Goal: Task Accomplishment & Management: Use online tool/utility

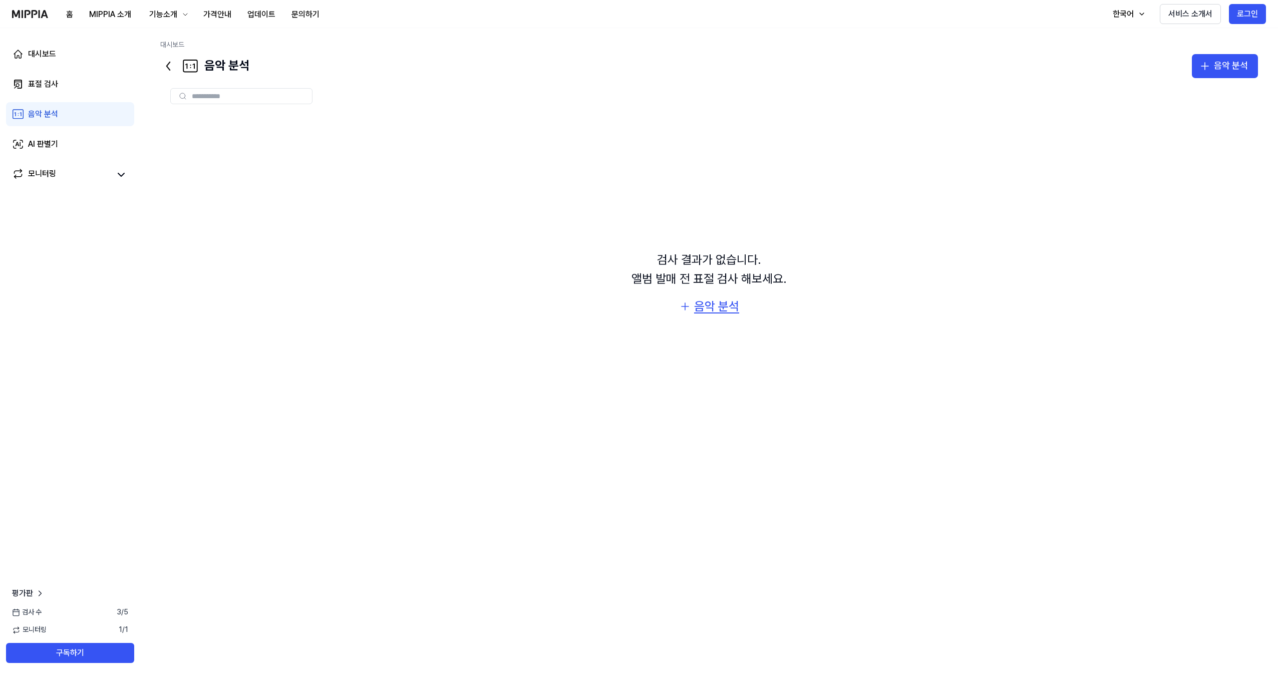
click at [702, 309] on div "음악 분석" at bounding box center [716, 306] width 45 height 19
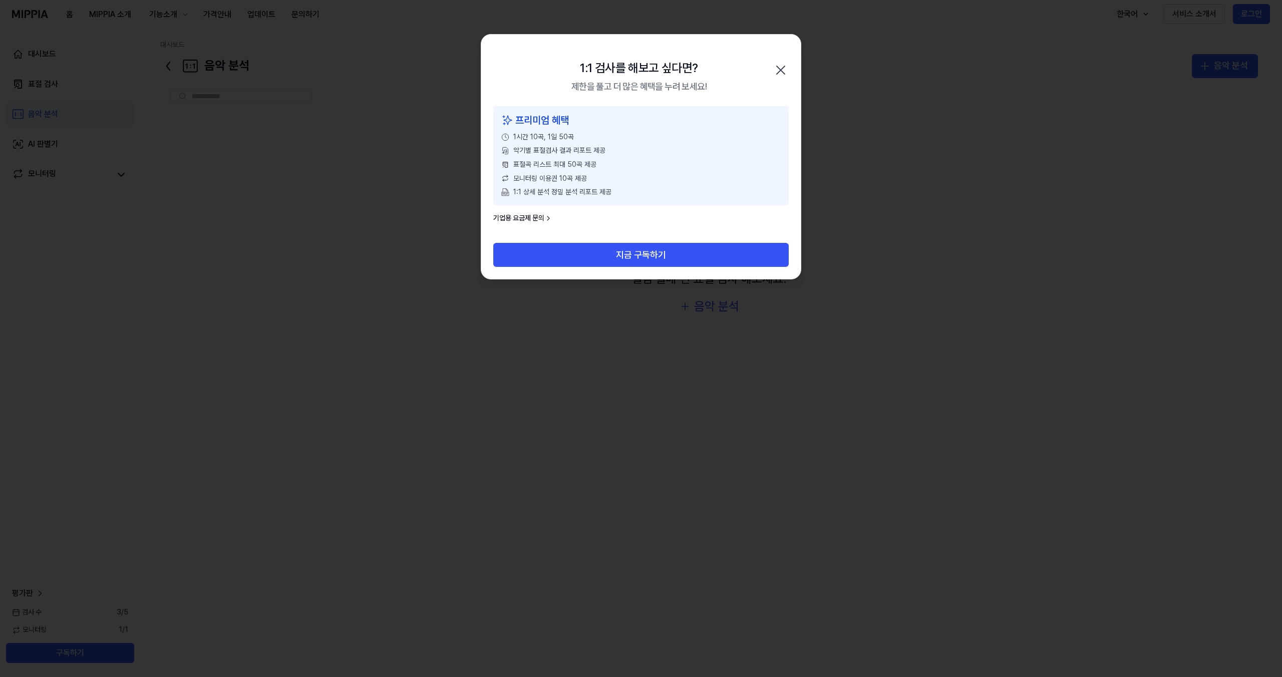
click at [786, 64] on icon "button" at bounding box center [781, 70] width 16 height 16
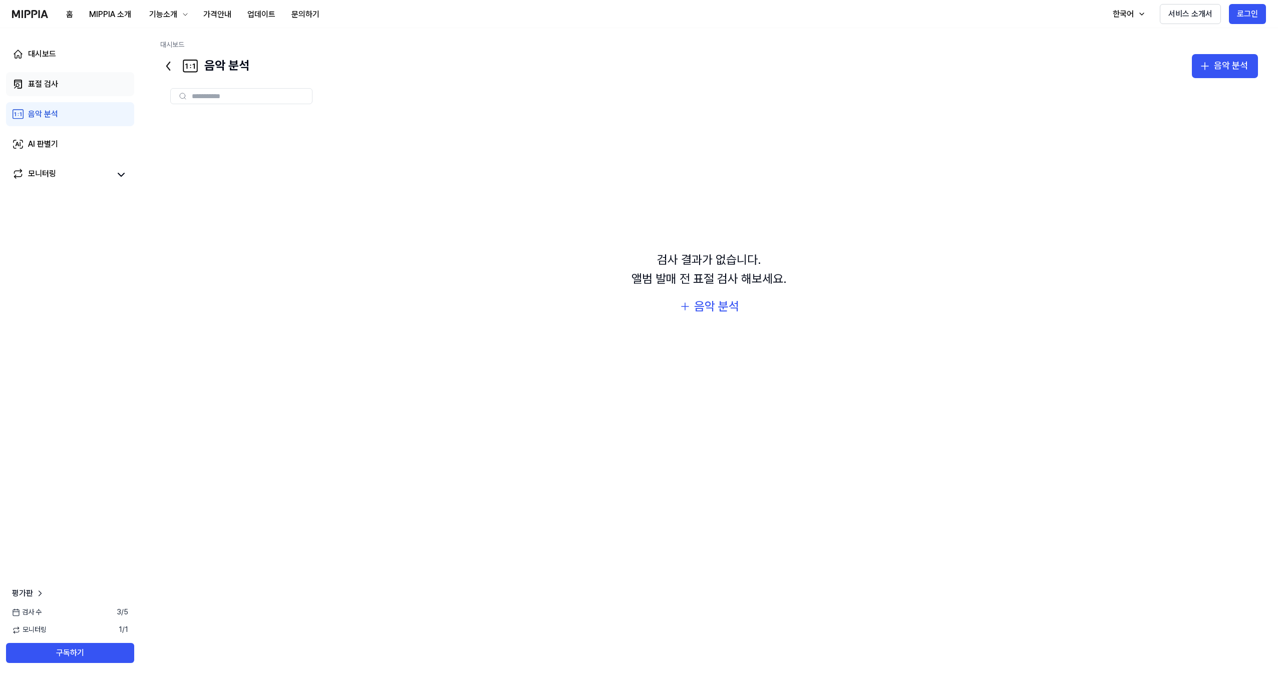
click at [38, 89] on div "표절 검사" at bounding box center [43, 84] width 30 height 12
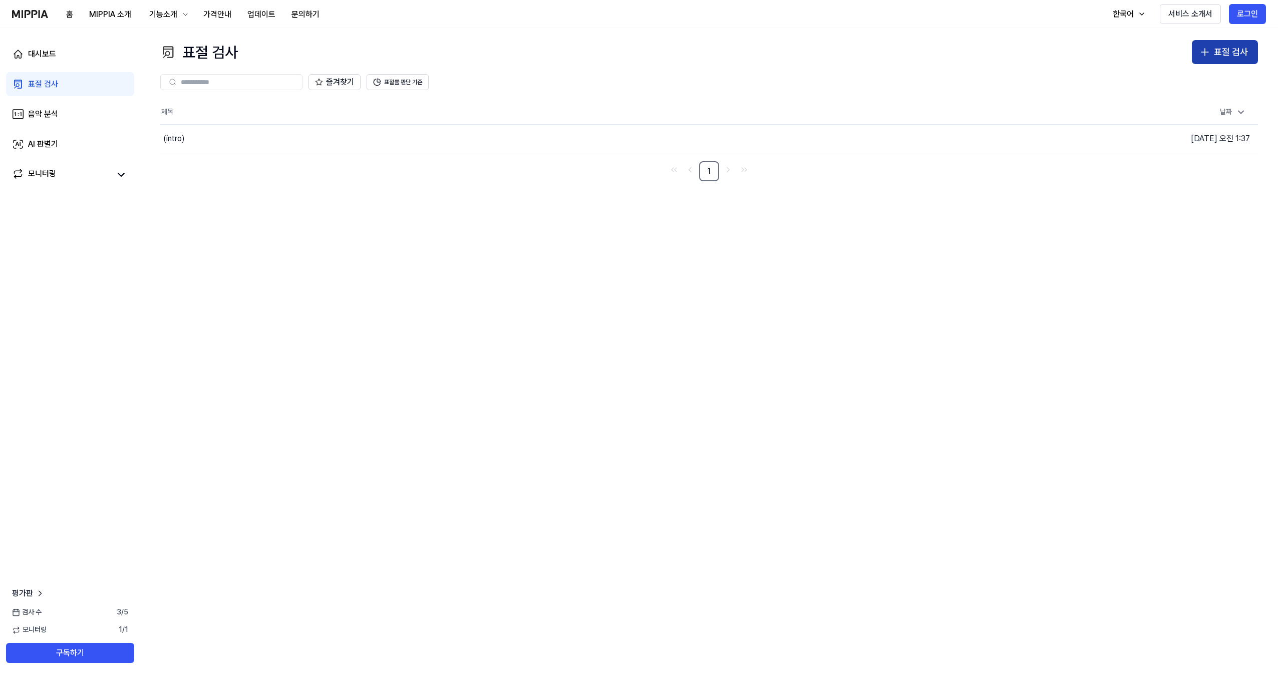
click at [1234, 57] on div "표절 검사" at bounding box center [1231, 52] width 34 height 15
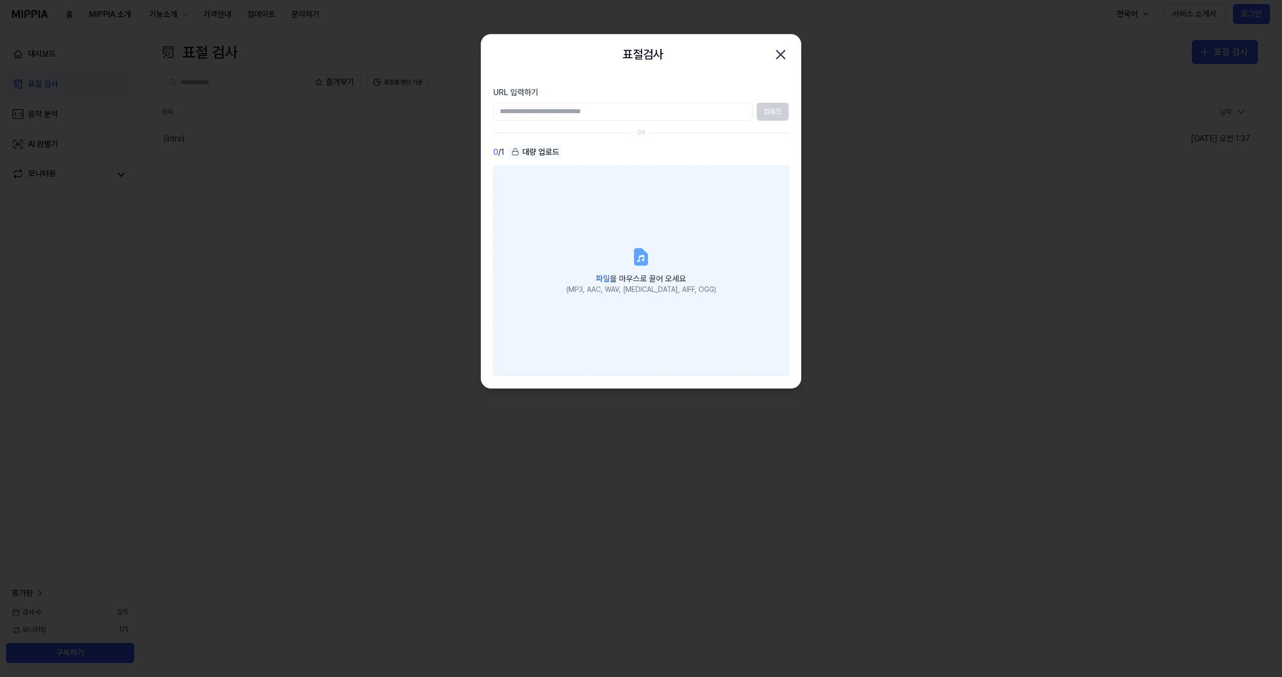
click at [630, 277] on span "파일 을 마우스로 끌어 오세요" at bounding box center [641, 279] width 90 height 10
click at [0, 0] on input "파일 을 마우스로 끌어 오세요 (MP3, AAC, WAV, [MEDICAL_DATA], AIFF, OGG)" at bounding box center [0, 0] width 0 height 0
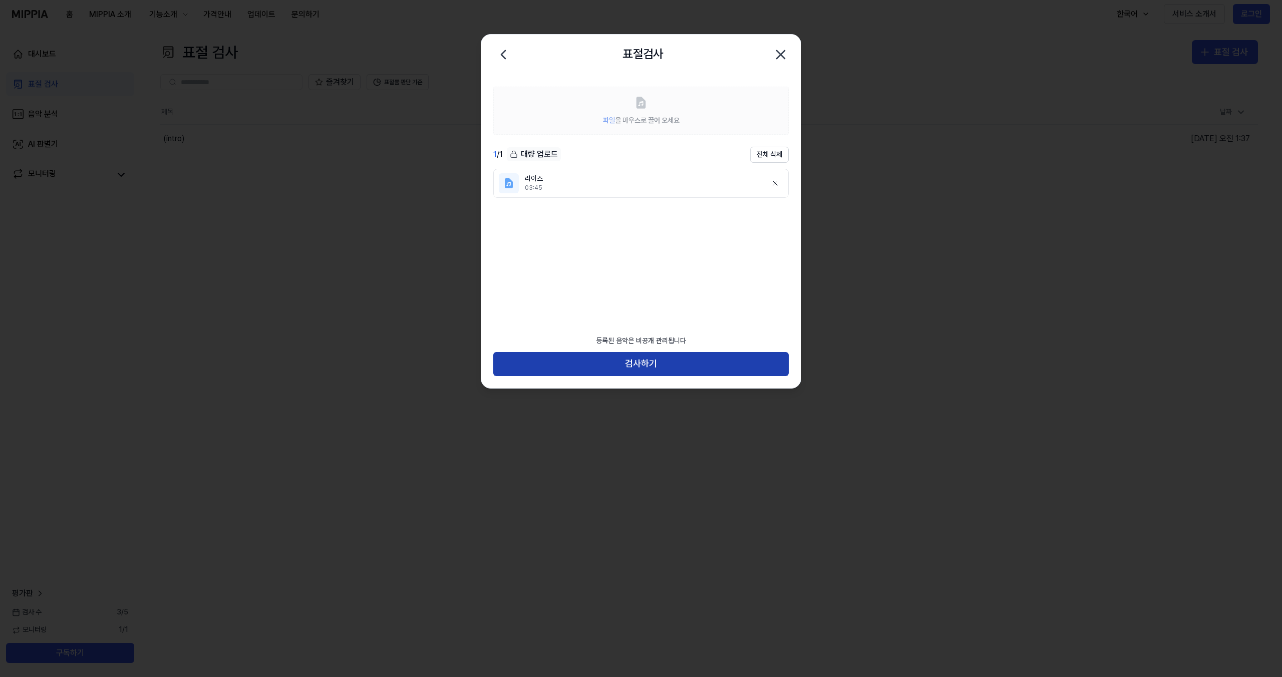
click at [583, 365] on button "검사하기" at bounding box center [641, 364] width 296 height 24
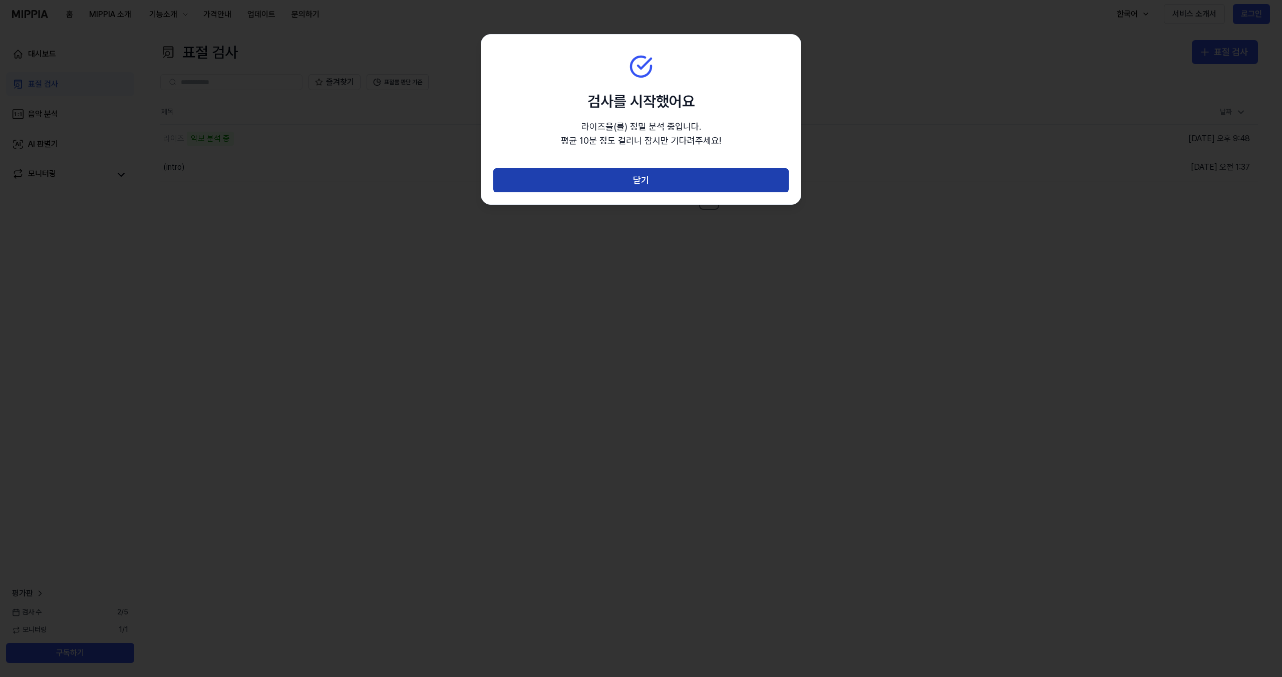
click at [562, 185] on button "닫기" at bounding box center [641, 180] width 296 height 24
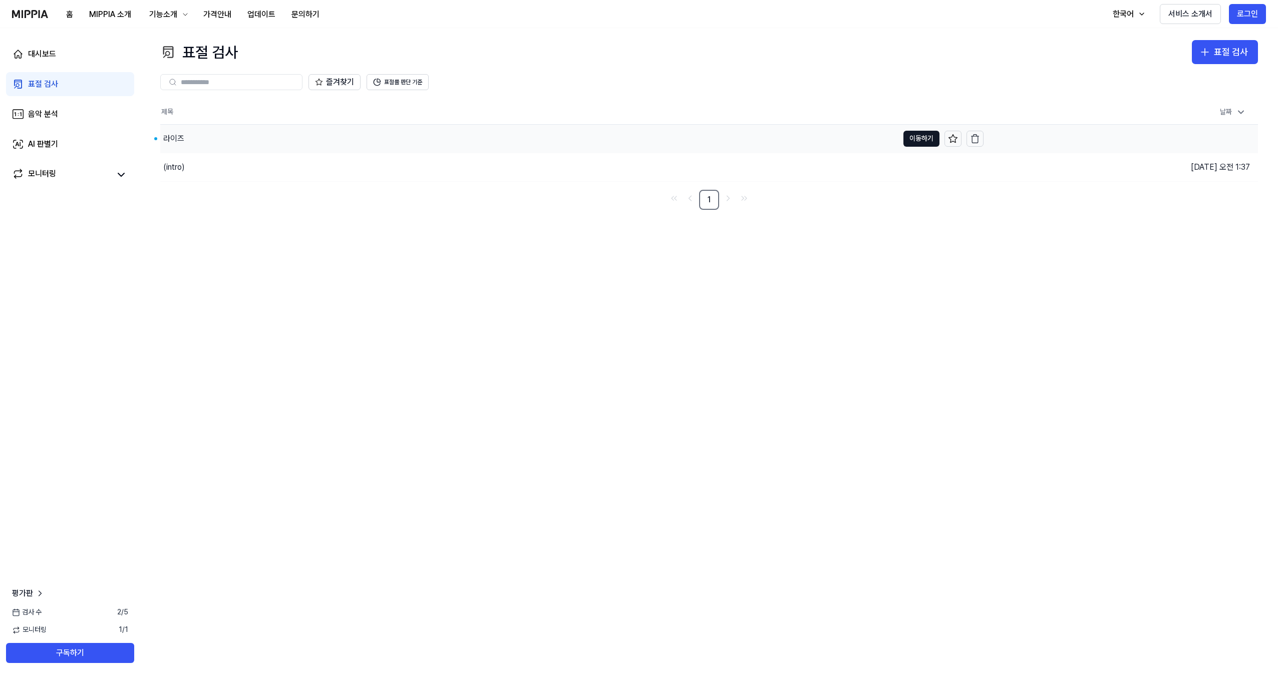
click at [220, 134] on div "라이즈" at bounding box center [529, 139] width 738 height 28
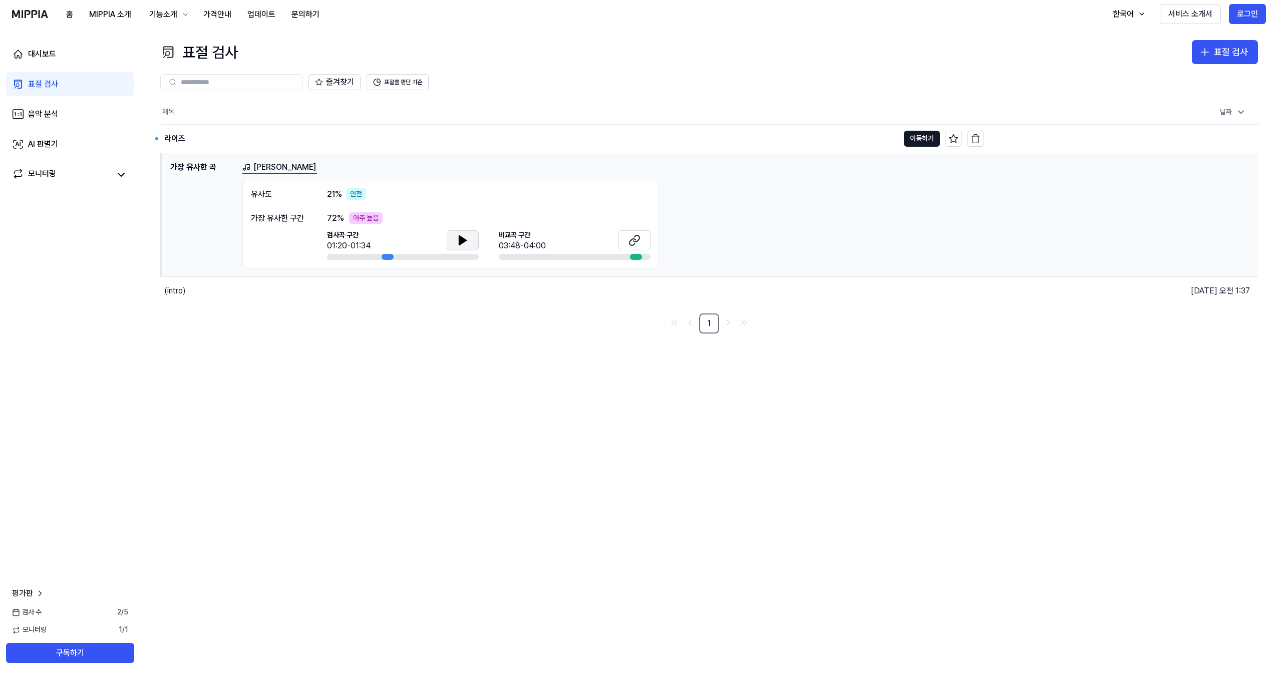
click at [457, 245] on icon at bounding box center [463, 240] width 12 height 12
click at [643, 238] on button at bounding box center [635, 240] width 32 height 20
click at [460, 244] on icon at bounding box center [463, 240] width 12 height 12
click at [1011, 225] on div "Abra Kadabra 유사도 21 % 안전 가장 유사한 구간 72 % 아주 높음 검사곡 구간 01:20-01:34 [GEOGRAPHIC_DA…" at bounding box center [746, 215] width 1008 height 108
click at [920, 215] on div "Abra Kadabra 유사도 21 % 안전 가장 유사한 구간 72 % 아주 높음 검사곡 구간 01:20-01:34 [GEOGRAPHIC_DA…" at bounding box center [746, 215] width 1008 height 108
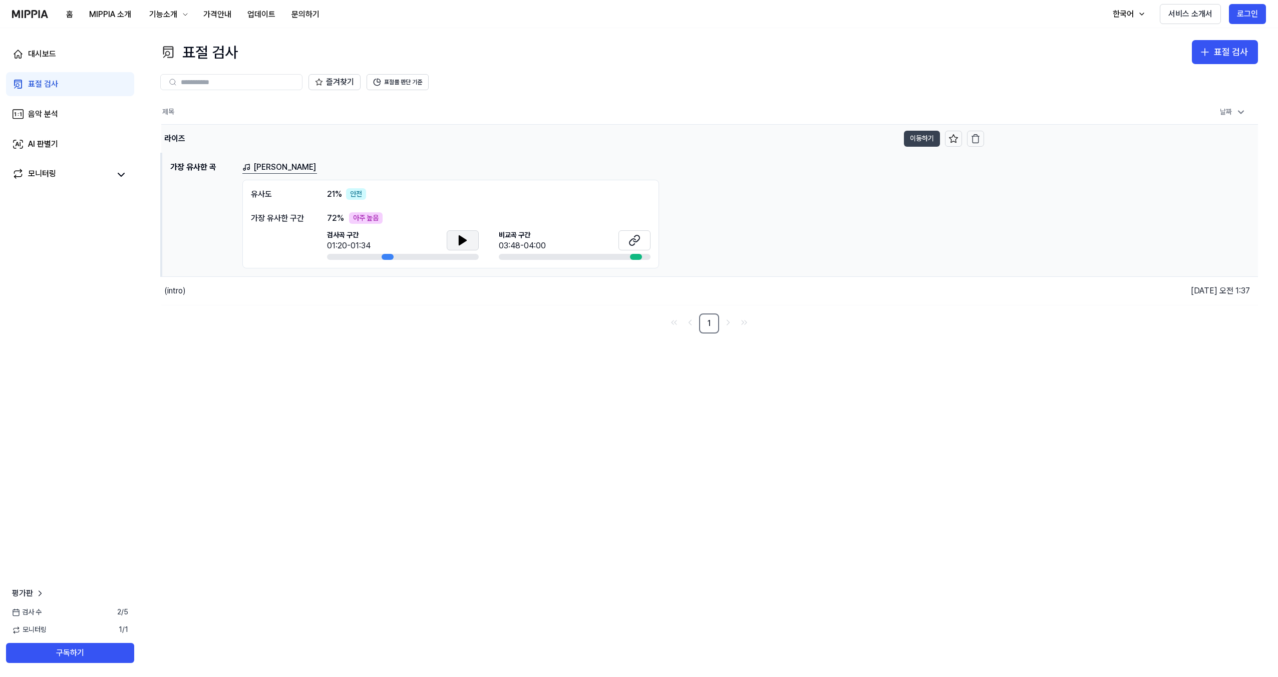
click at [910, 135] on button "이동하기" at bounding box center [922, 139] width 36 height 16
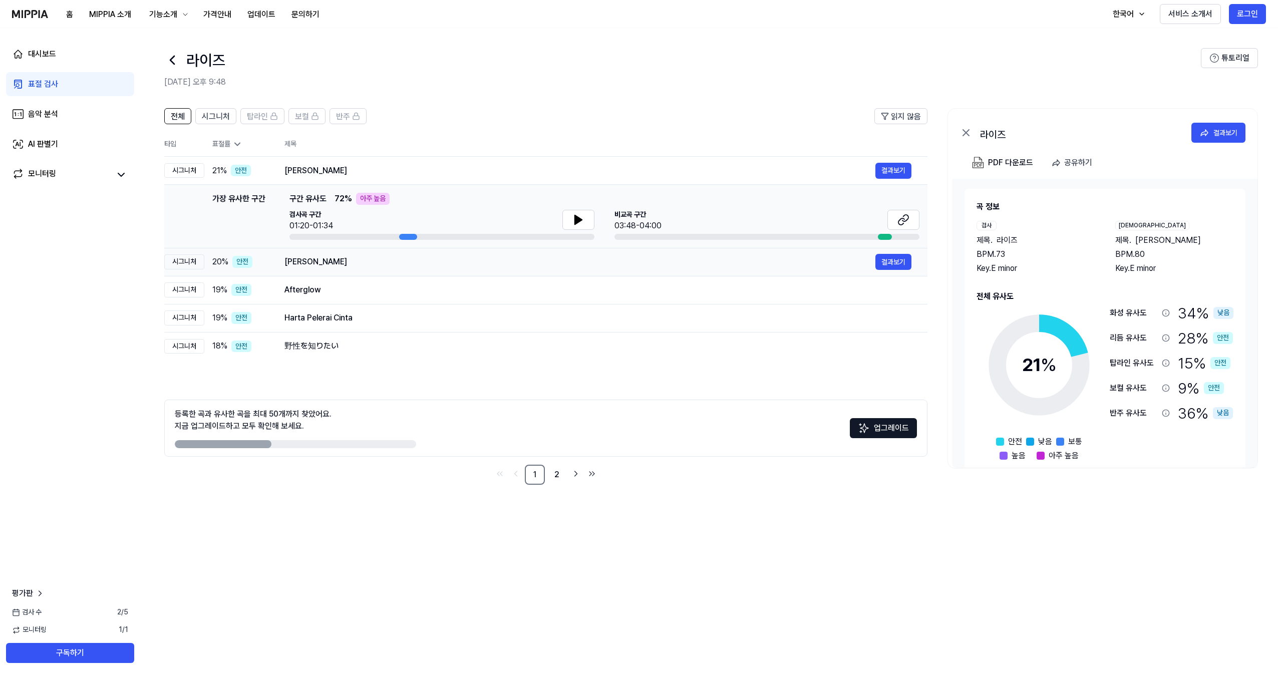
click at [370, 271] on td "Tyler 결과보기" at bounding box center [597, 262] width 659 height 28
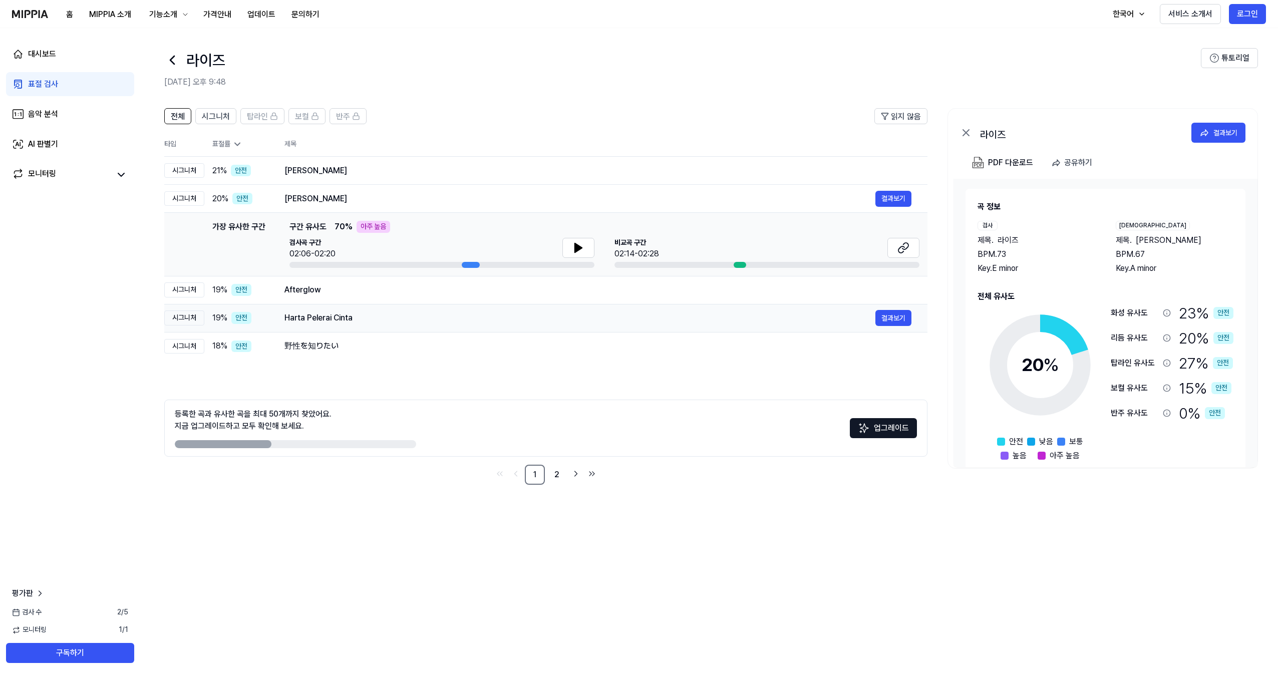
click at [461, 320] on div "Harta Pelerai Cinta" at bounding box center [579, 318] width 591 height 12
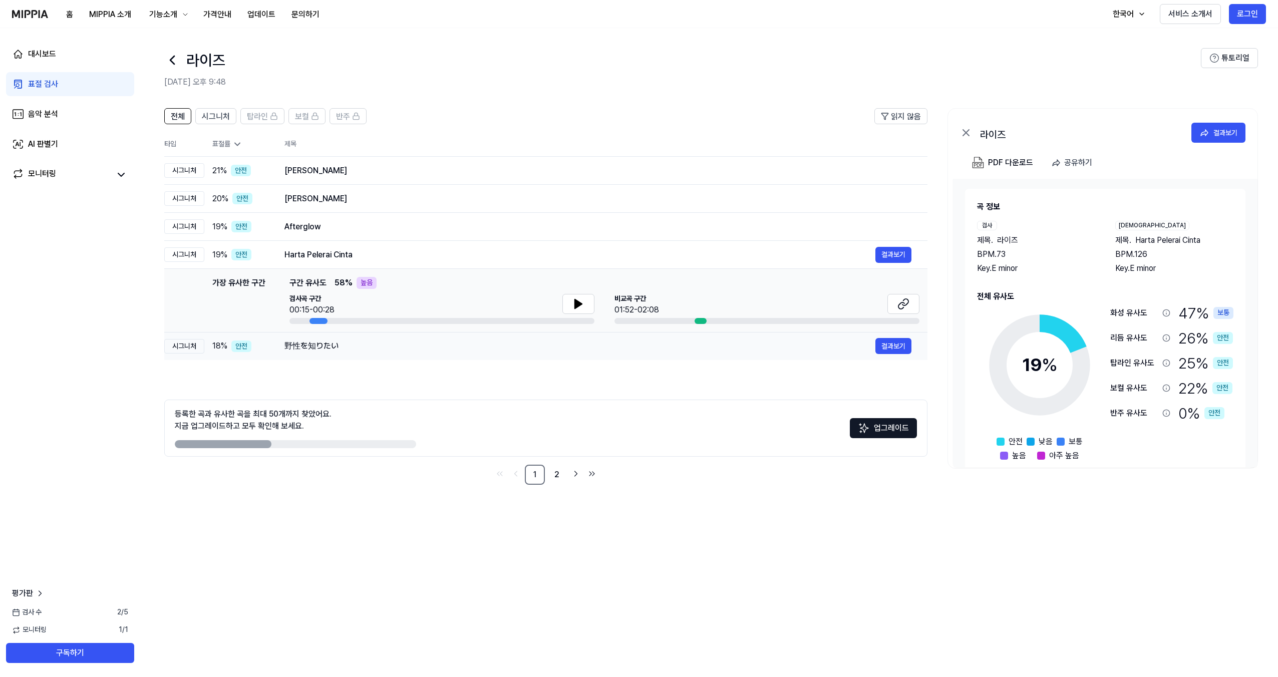
click at [460, 334] on td "野性を知りたい 결과보기" at bounding box center [597, 346] width 659 height 28
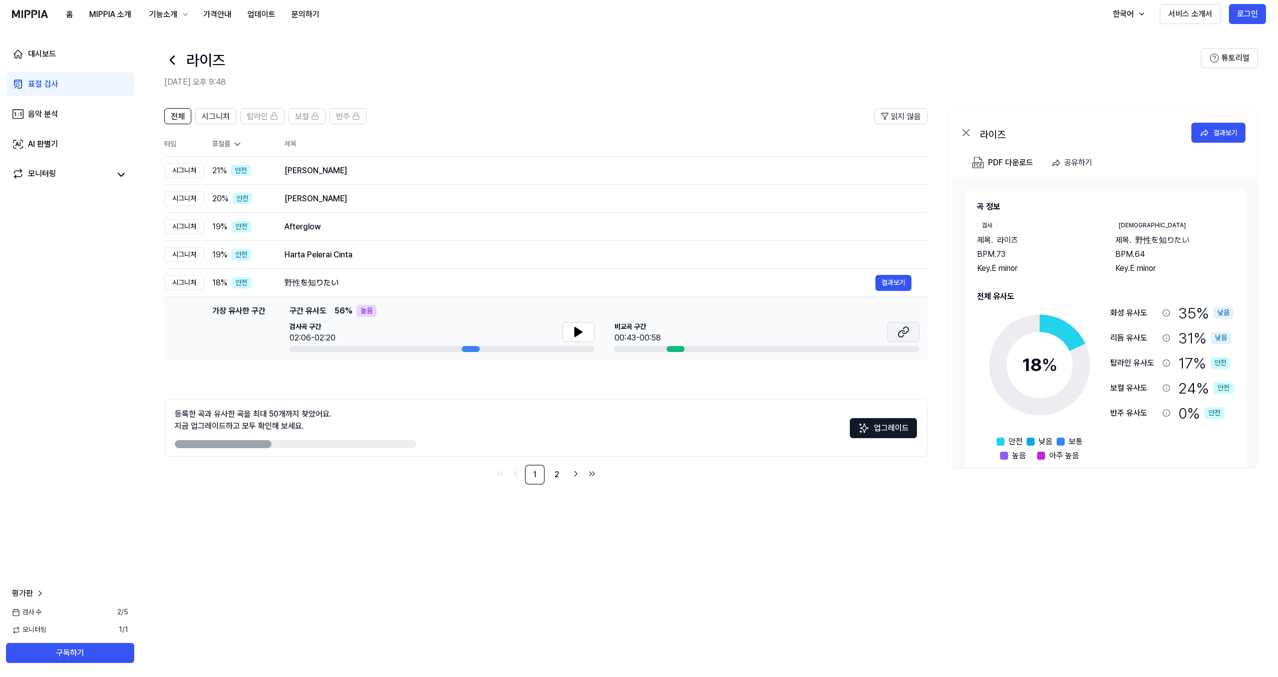
click at [906, 334] on icon at bounding box center [904, 332] width 12 height 12
click at [576, 324] on button at bounding box center [578, 332] width 32 height 20
click at [890, 275] on button "결과보기" at bounding box center [893, 283] width 36 height 16
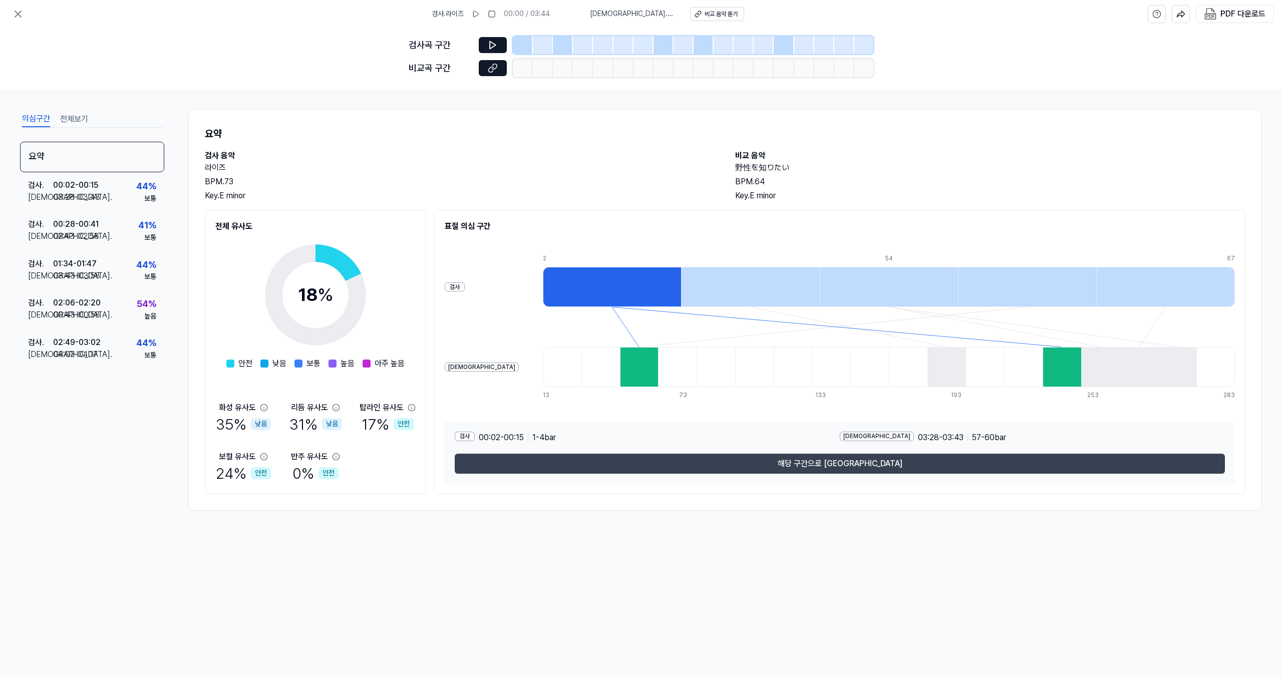
click at [685, 466] on button "해당 구간으로 [GEOGRAPHIC_DATA]" at bounding box center [840, 464] width 770 height 20
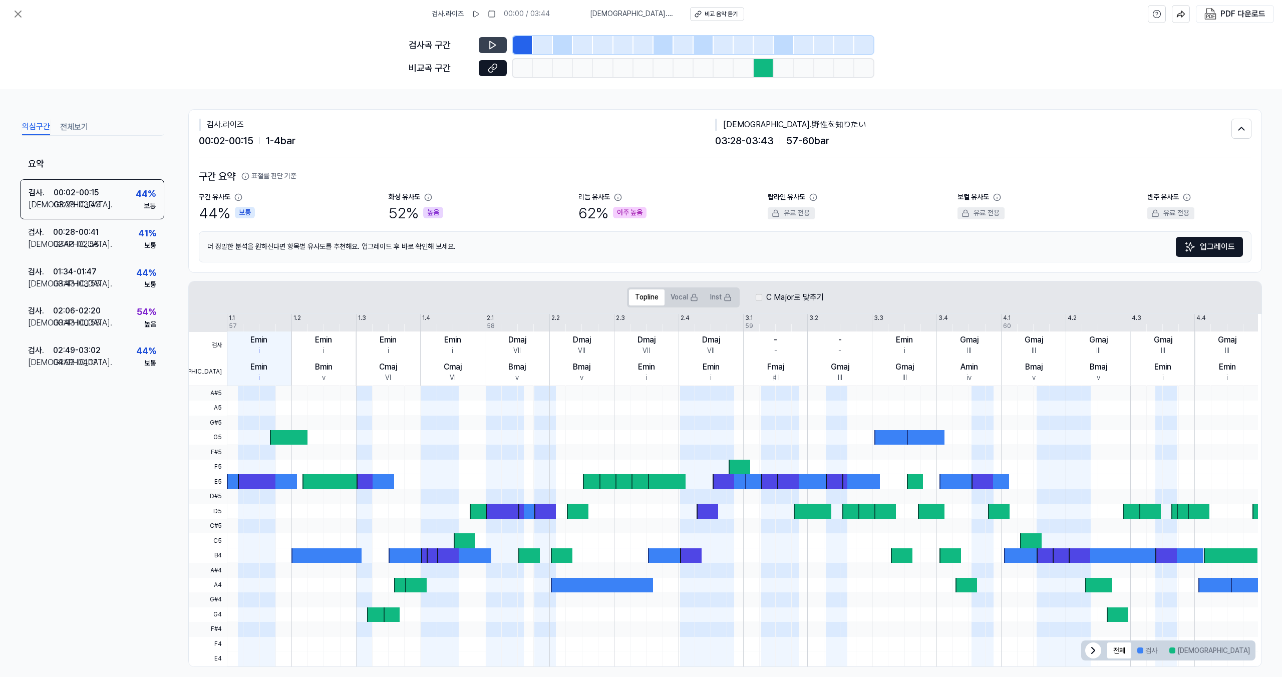
click at [494, 38] on button at bounding box center [493, 45] width 28 height 16
click at [316, 174] on h2 "구간 요약 표절률 판단 기준" at bounding box center [725, 176] width 1053 height 16
click at [481, 15] on icon at bounding box center [477, 14] width 8 height 8
click at [153, 242] on div "보통" at bounding box center [150, 246] width 12 height 10
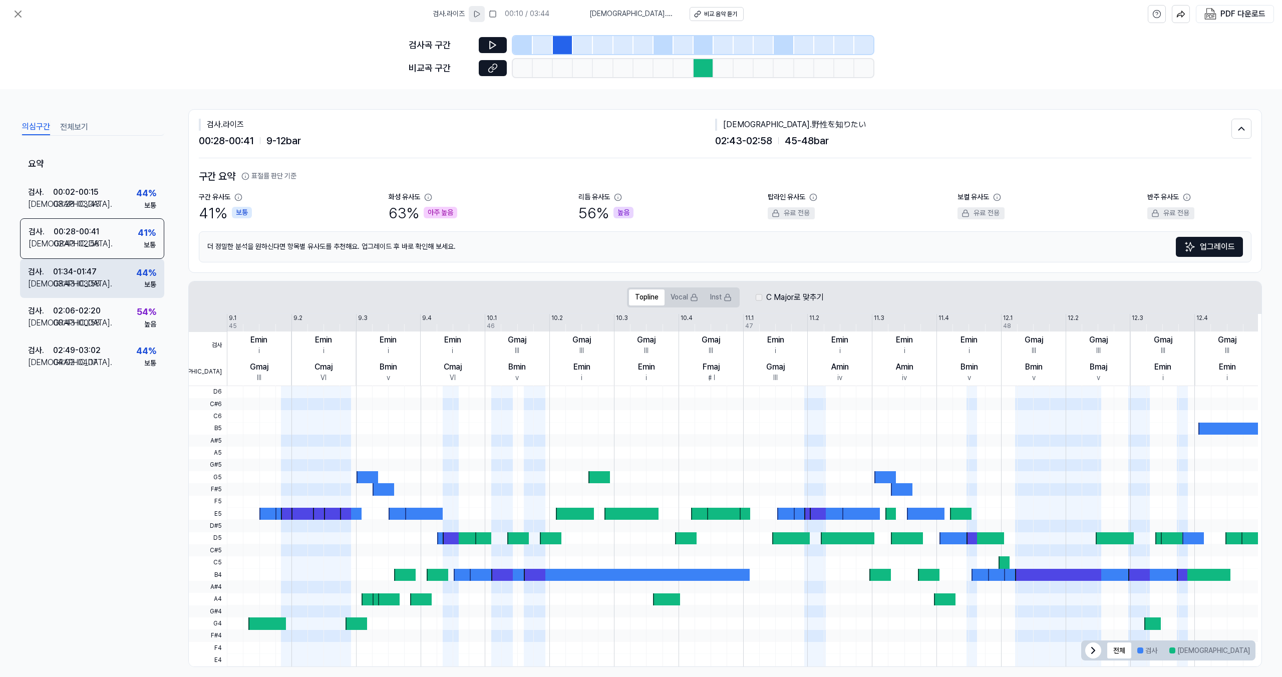
click at [153, 273] on div "44 %" at bounding box center [146, 273] width 20 height 15
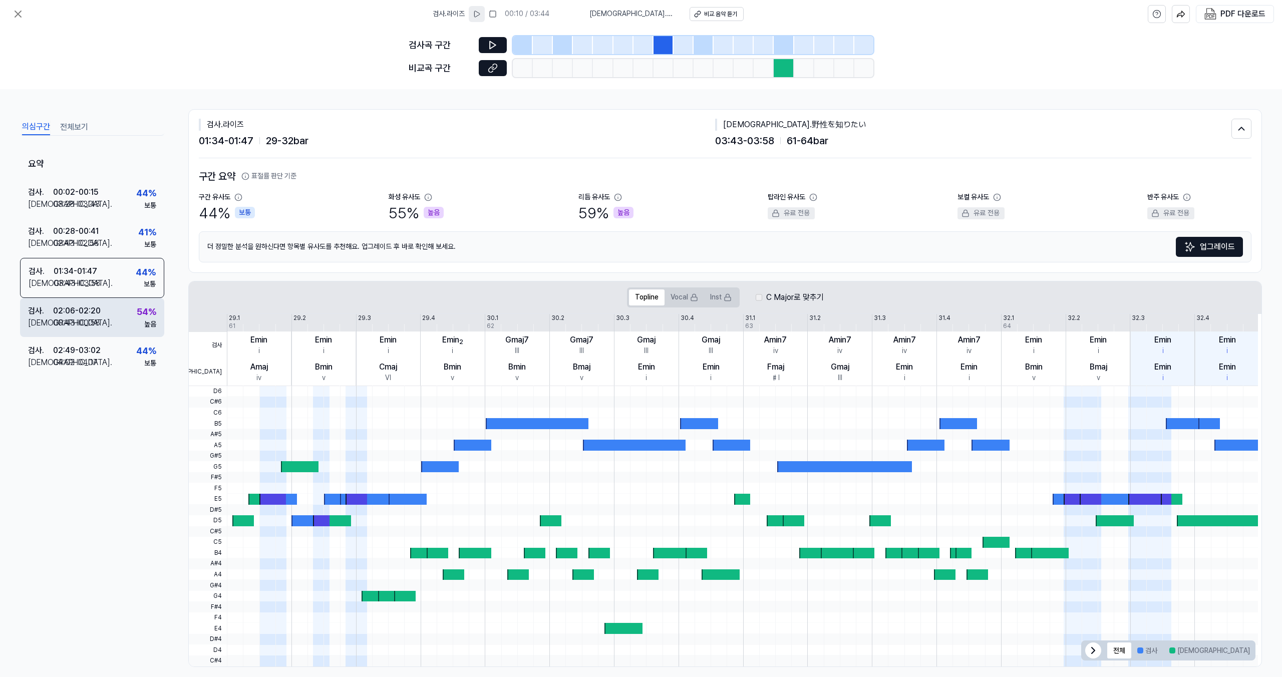
click at [153, 323] on div "높음" at bounding box center [150, 325] width 12 height 10
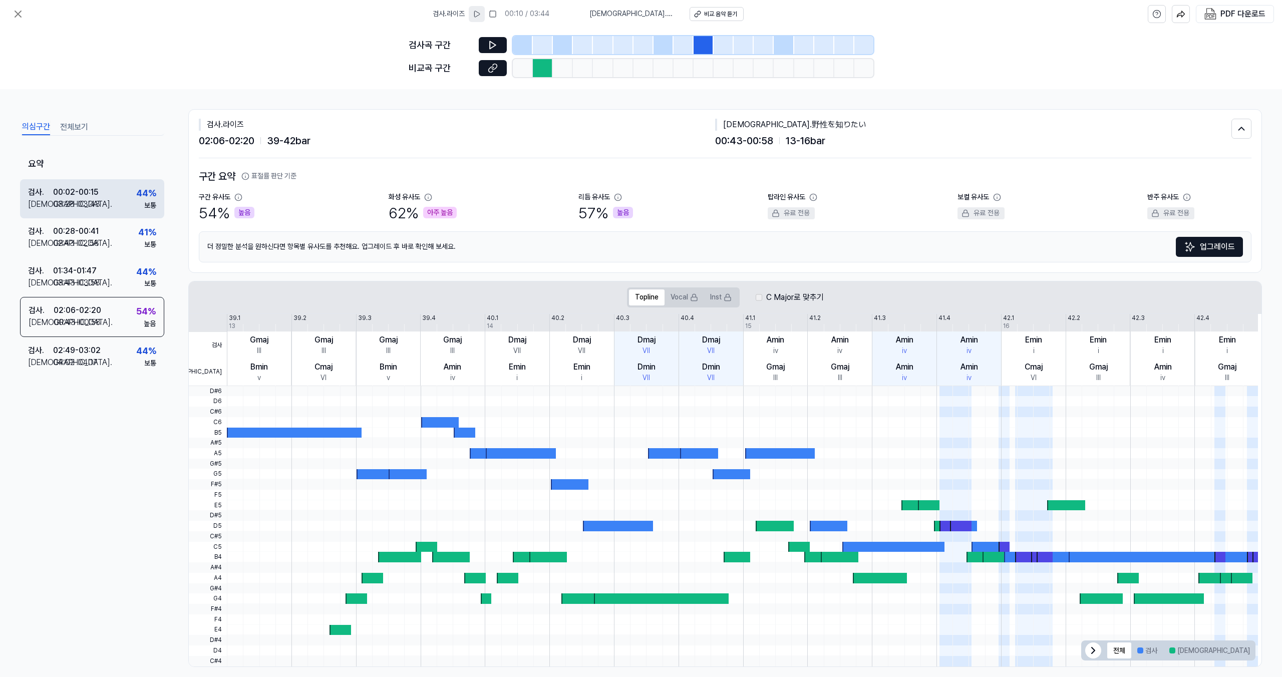
click at [99, 199] on div "검사 . 00:02 - 00:15 비교 . 03:28 - 03:43 44 % 보통" at bounding box center [92, 198] width 144 height 39
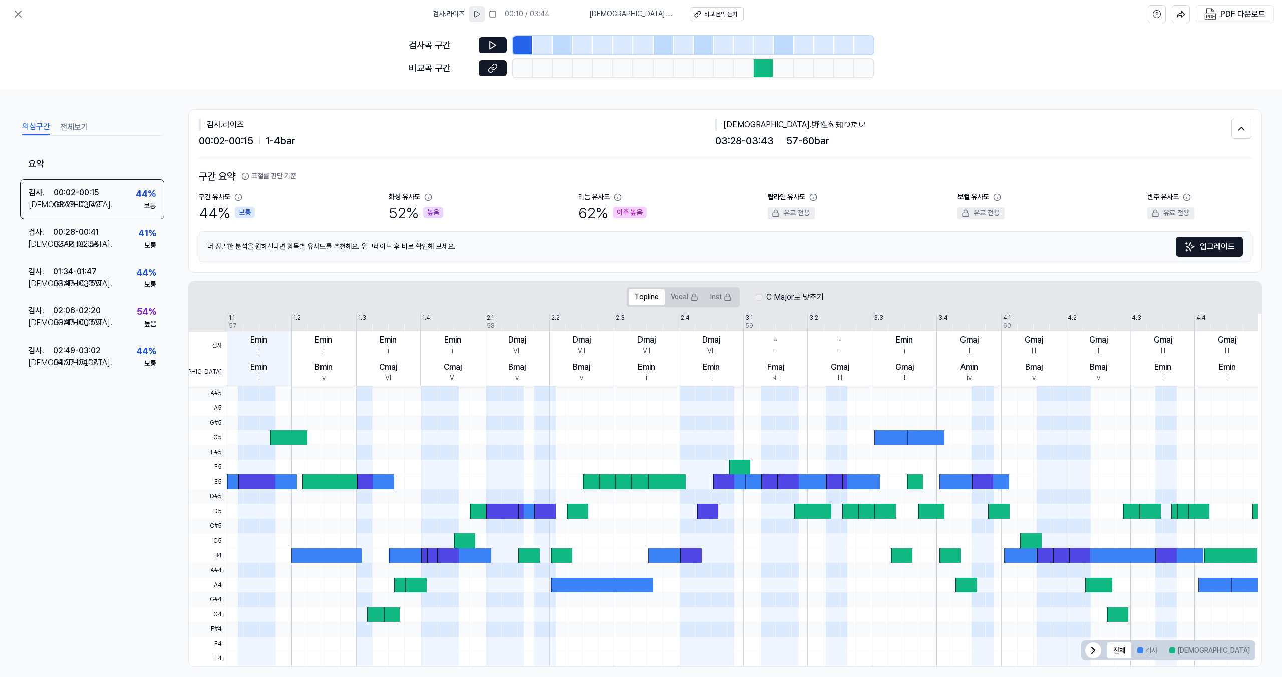
click at [57, 130] on div "의심구간 전체보기" at bounding box center [92, 126] width 144 height 19
click at [70, 124] on button "전체보기" at bounding box center [74, 127] width 28 height 16
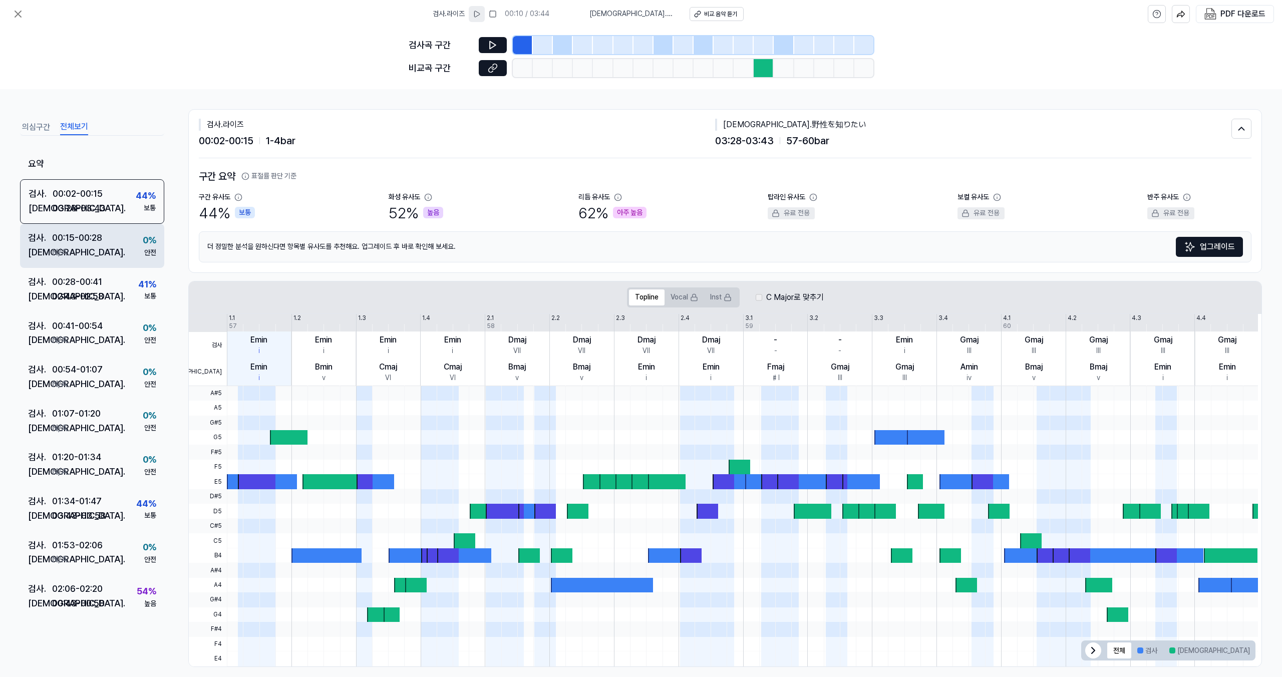
click at [71, 237] on div "00:15 - 00:28" at bounding box center [77, 238] width 50 height 15
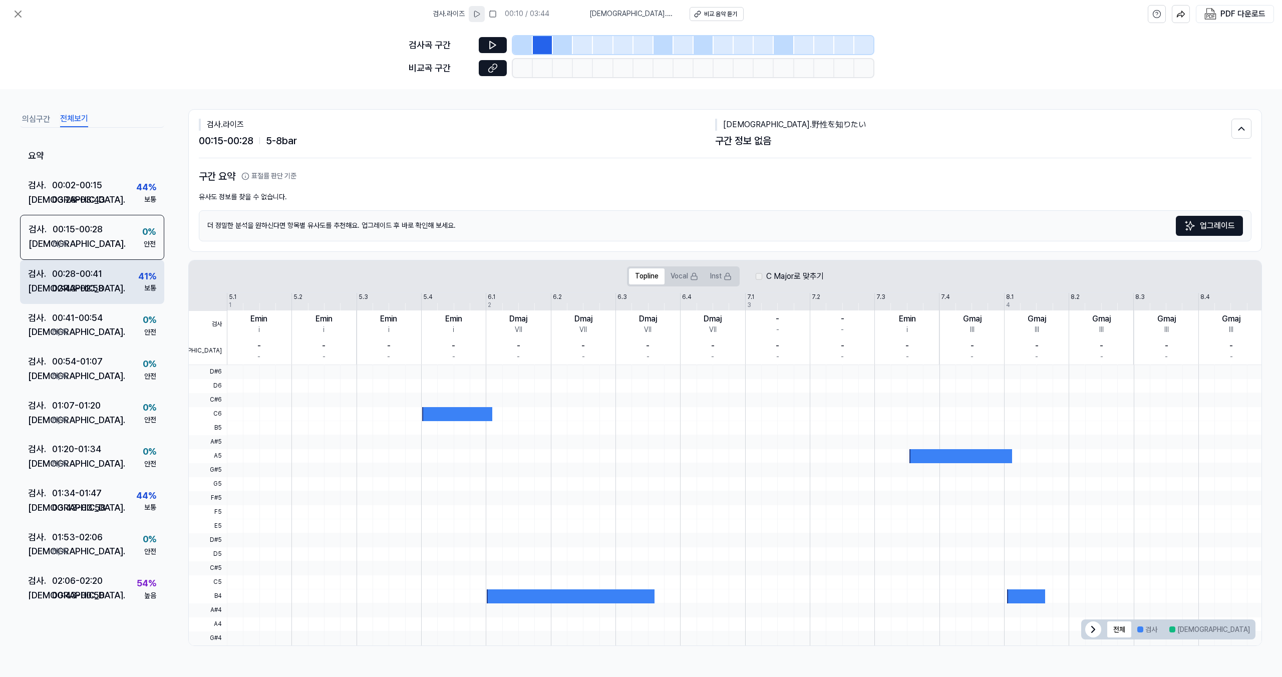
click at [86, 291] on div "02:43 - 02:58" at bounding box center [78, 288] width 52 height 15
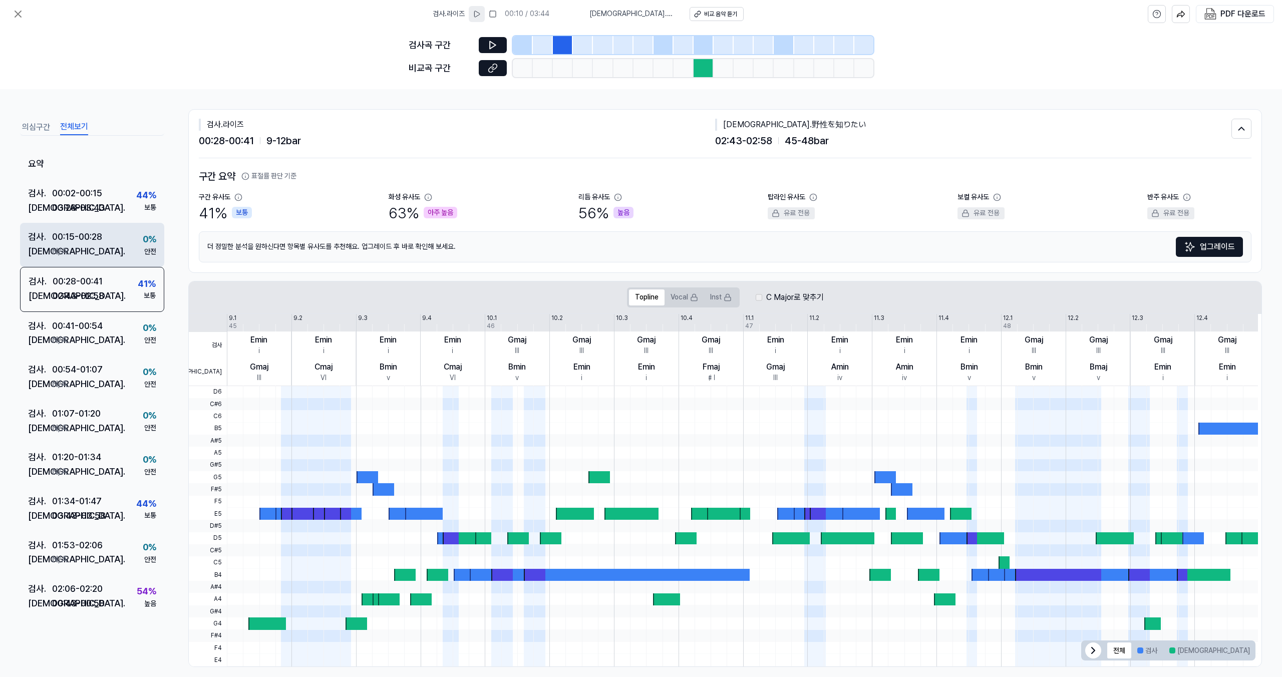
click at [85, 253] on div "[DEMOGRAPHIC_DATA] . N/A" at bounding box center [65, 251] width 74 height 15
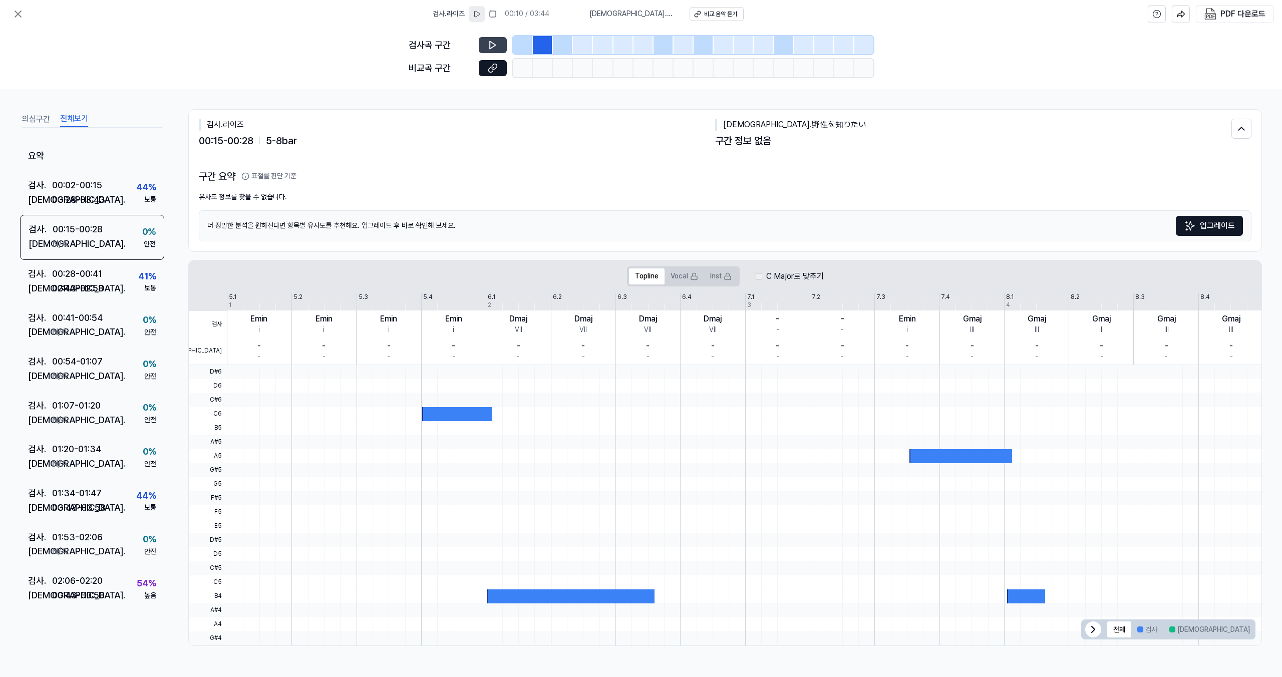
click at [492, 46] on icon at bounding box center [493, 45] width 10 height 10
click at [79, 286] on div "02:43 - 02:58" at bounding box center [78, 288] width 52 height 15
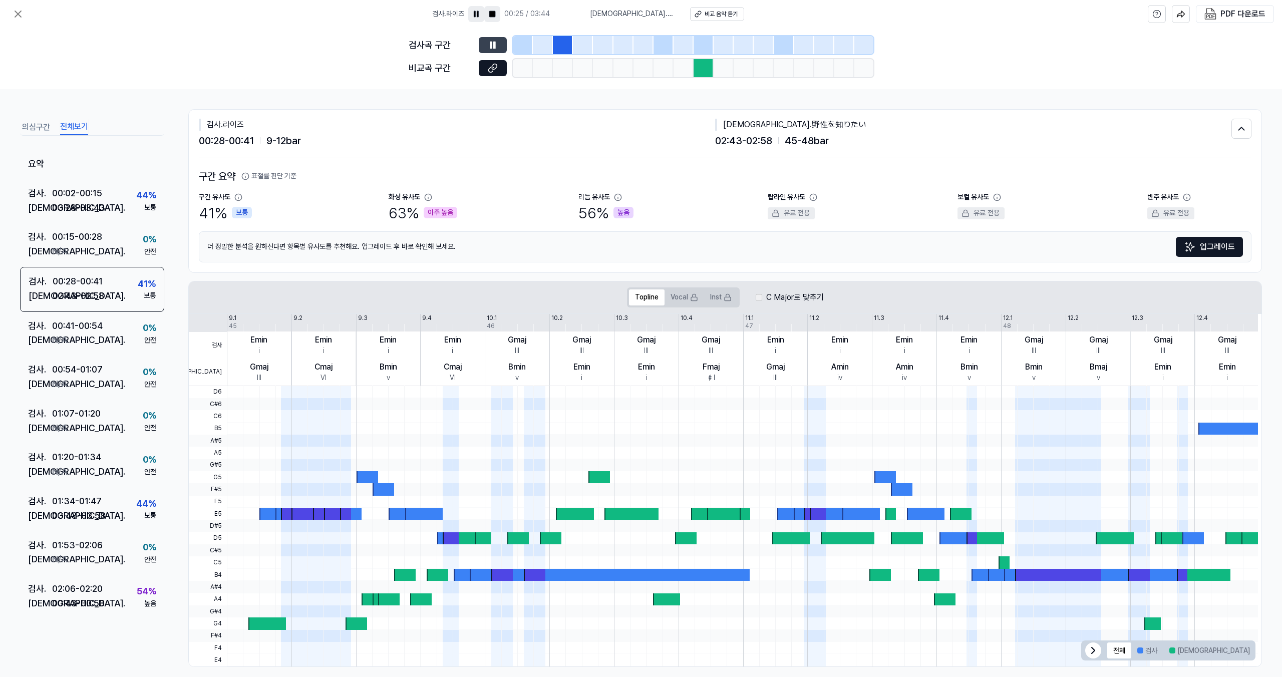
click at [495, 16] on rect at bounding box center [492, 14] width 6 height 6
click at [498, 45] on button at bounding box center [493, 45] width 28 height 16
click at [129, 606] on div "검사 . 02:06 - 02:20 비교 . 00:43 - 00:58 54 % 높음" at bounding box center [92, 597] width 144 height 44
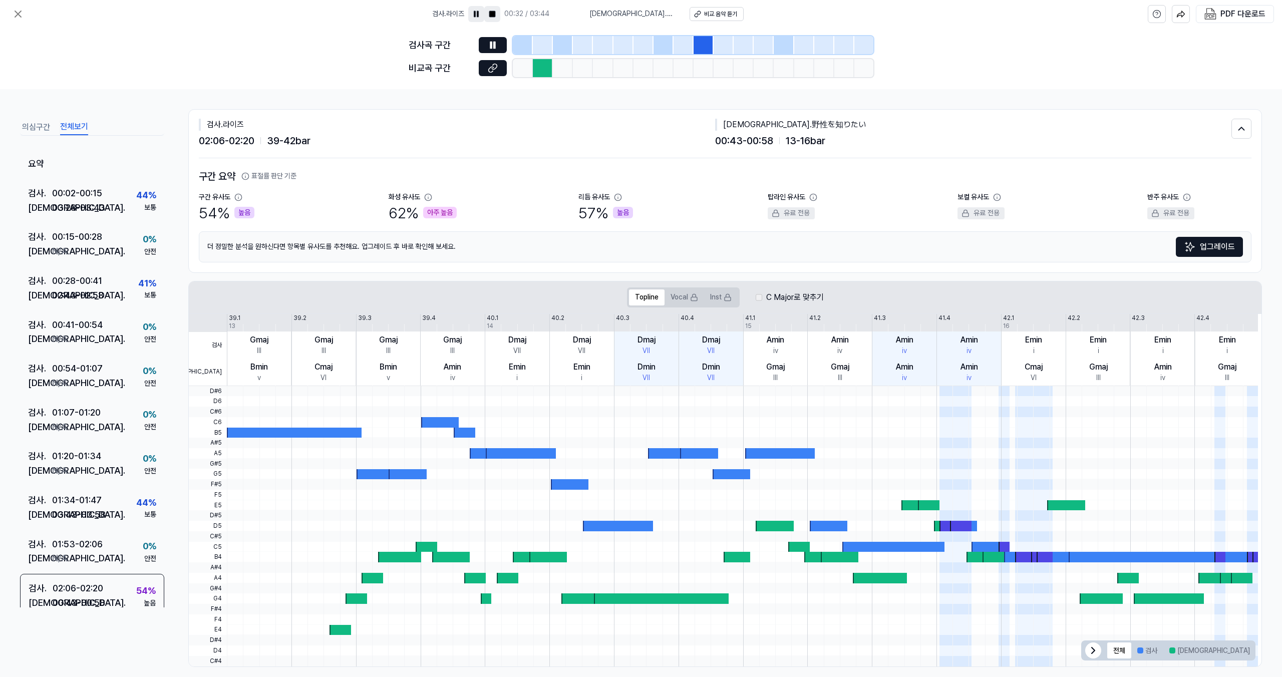
click at [495, 12] on rect at bounding box center [492, 14] width 6 height 6
click at [483, 42] on button at bounding box center [493, 45] width 28 height 16
click at [492, 43] on icon at bounding box center [493, 45] width 10 height 10
click at [13, 12] on icon at bounding box center [18, 14] width 12 height 12
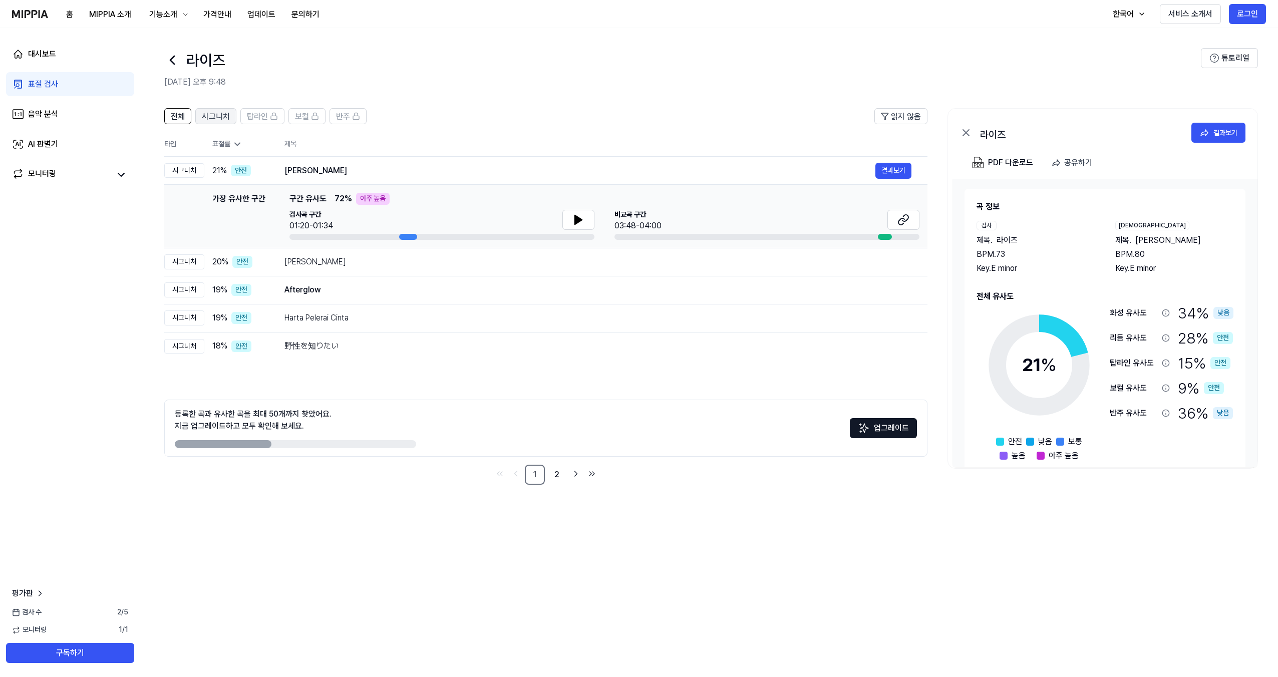
click at [211, 123] on button "시그니처" at bounding box center [215, 116] width 41 height 16
click at [358, 268] on div "Tyler 결과보기" at bounding box center [597, 262] width 627 height 16
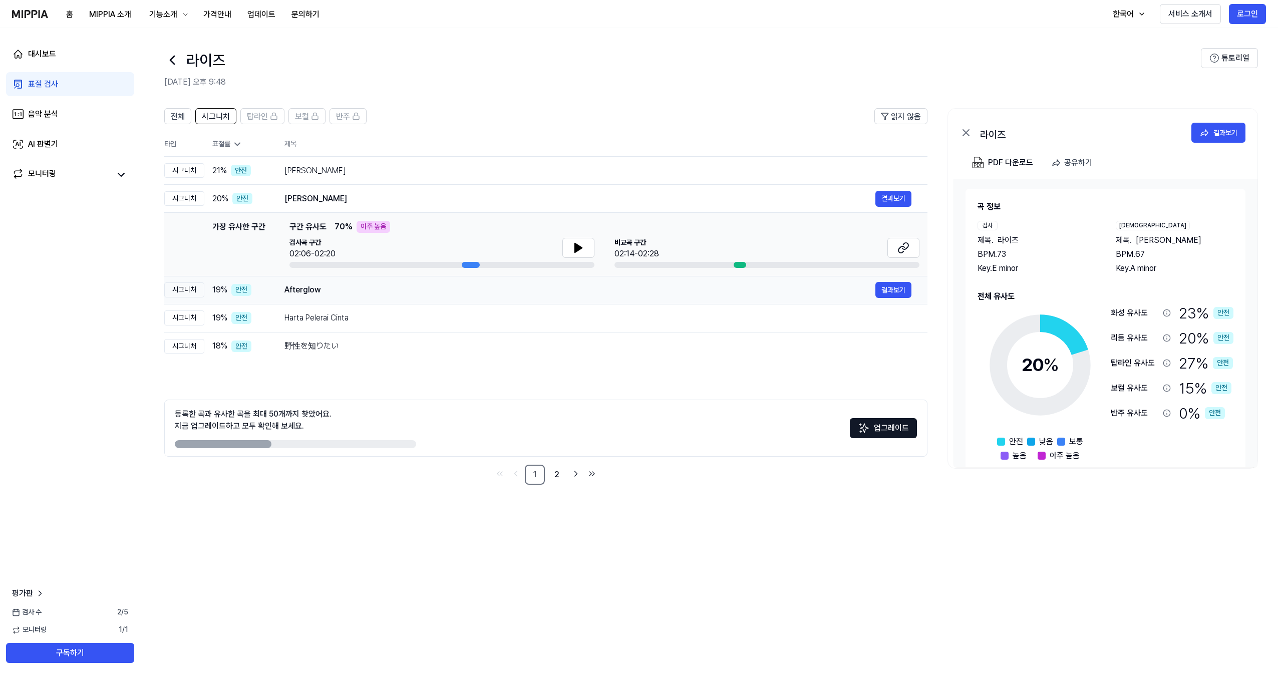
click at [353, 286] on div "Afterglow" at bounding box center [579, 290] width 591 height 12
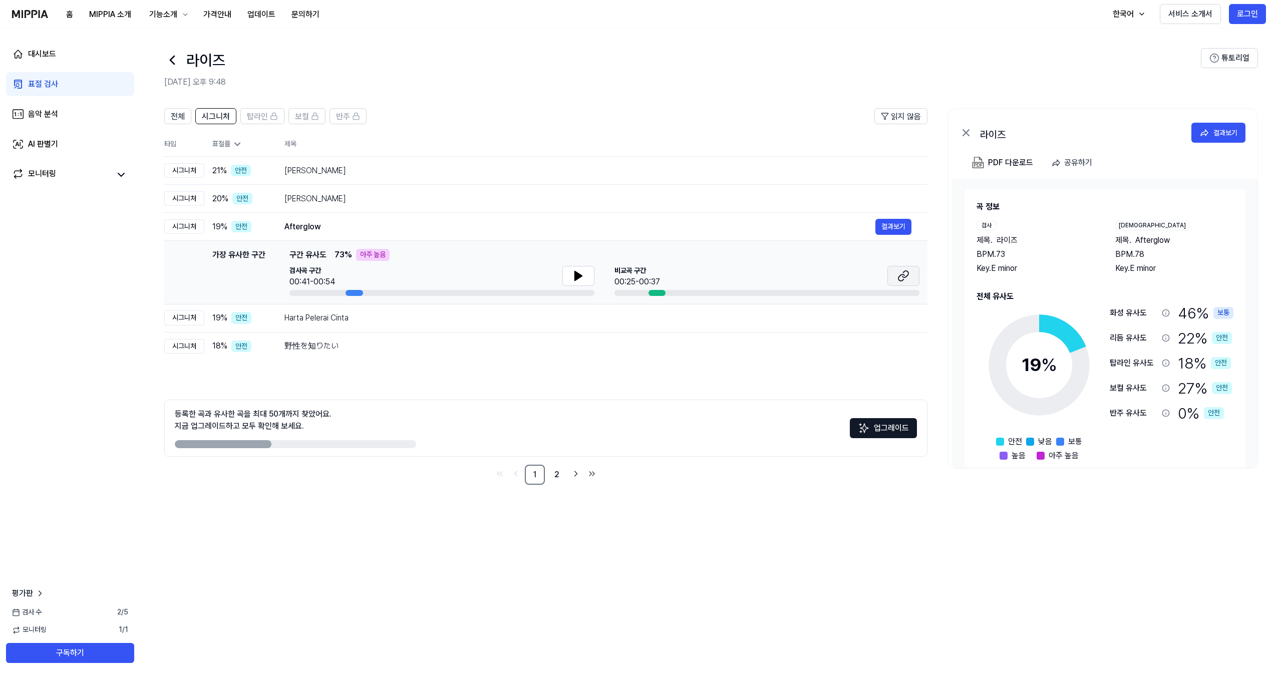
click at [898, 275] on button at bounding box center [904, 276] width 32 height 20
click at [421, 307] on td "Harta Pelerai Cinta 결과보기" at bounding box center [597, 318] width 659 height 28
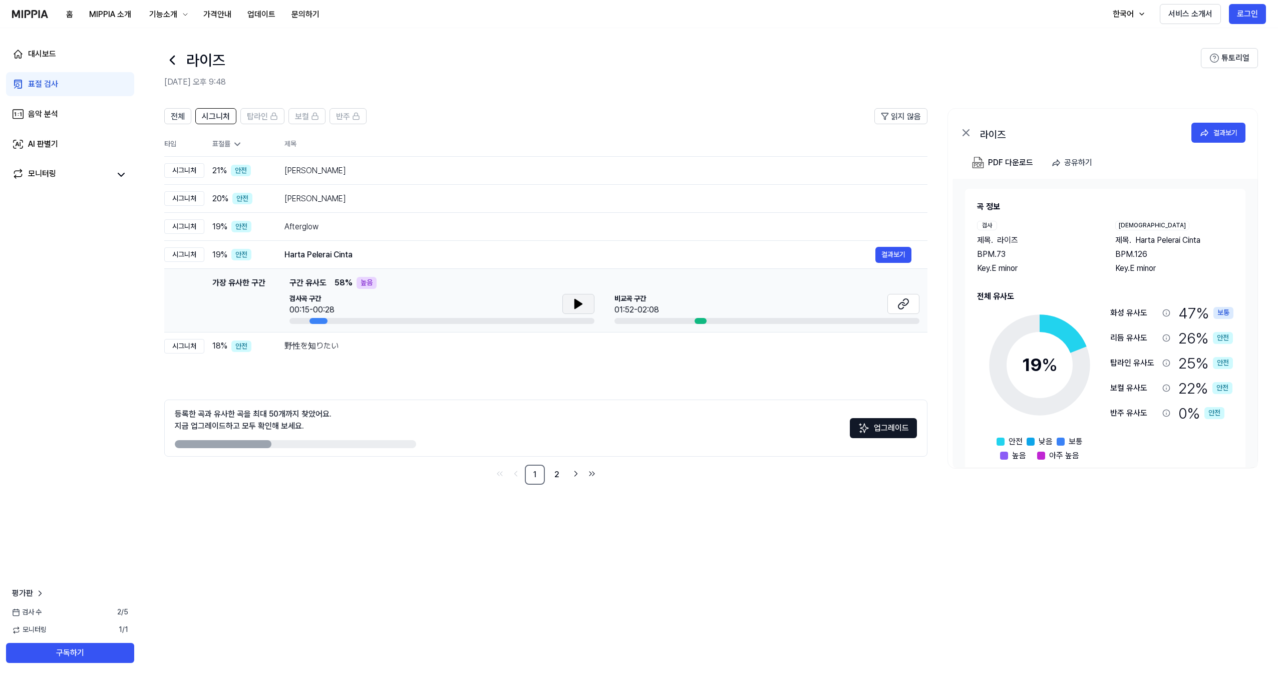
click at [562, 305] on button at bounding box center [578, 304] width 32 height 20
click at [895, 306] on button at bounding box center [904, 304] width 32 height 20
click at [554, 475] on link "2" at bounding box center [557, 475] width 20 height 20
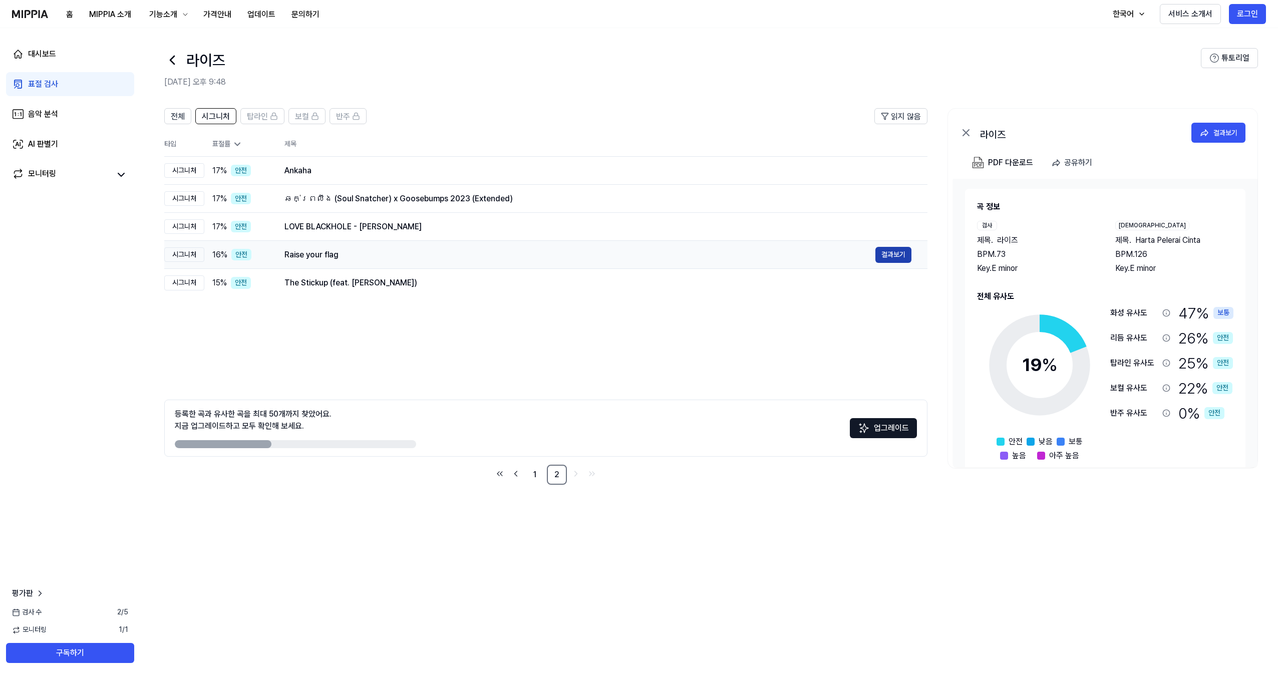
click at [902, 255] on button "결과보기" at bounding box center [893, 255] width 36 height 16
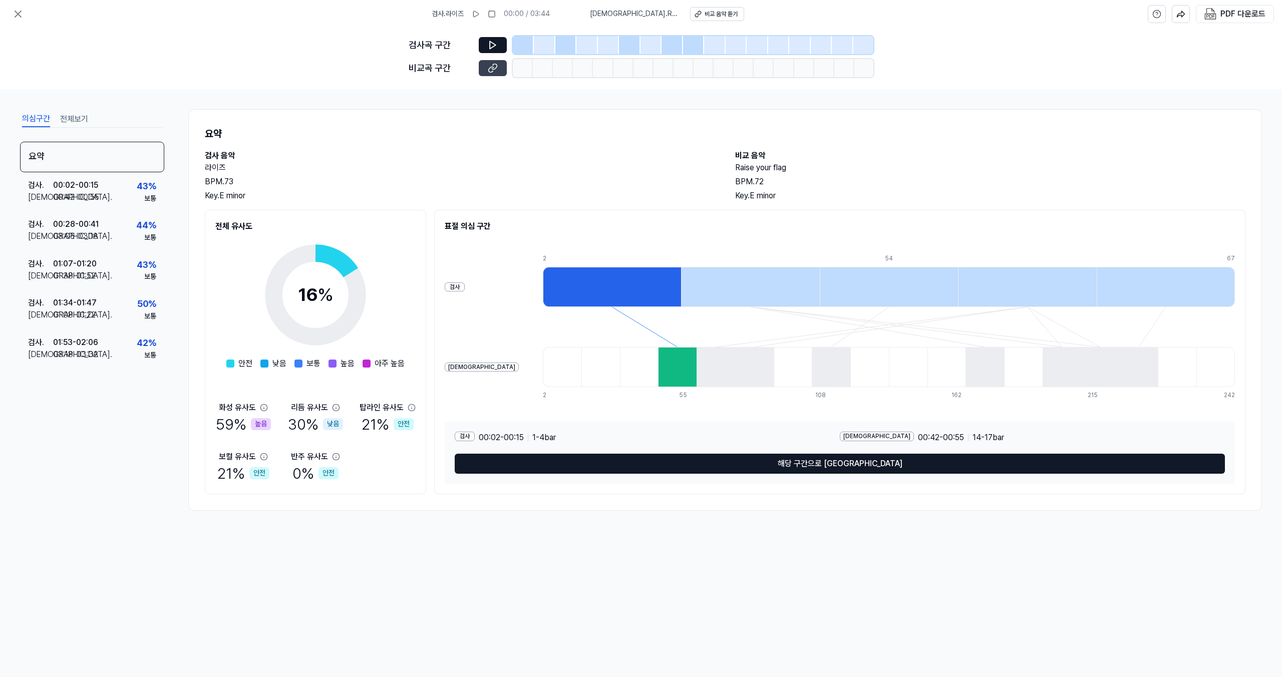
click at [496, 69] on icon at bounding box center [493, 68] width 10 height 10
